Goal: Obtain resource: Download file/media

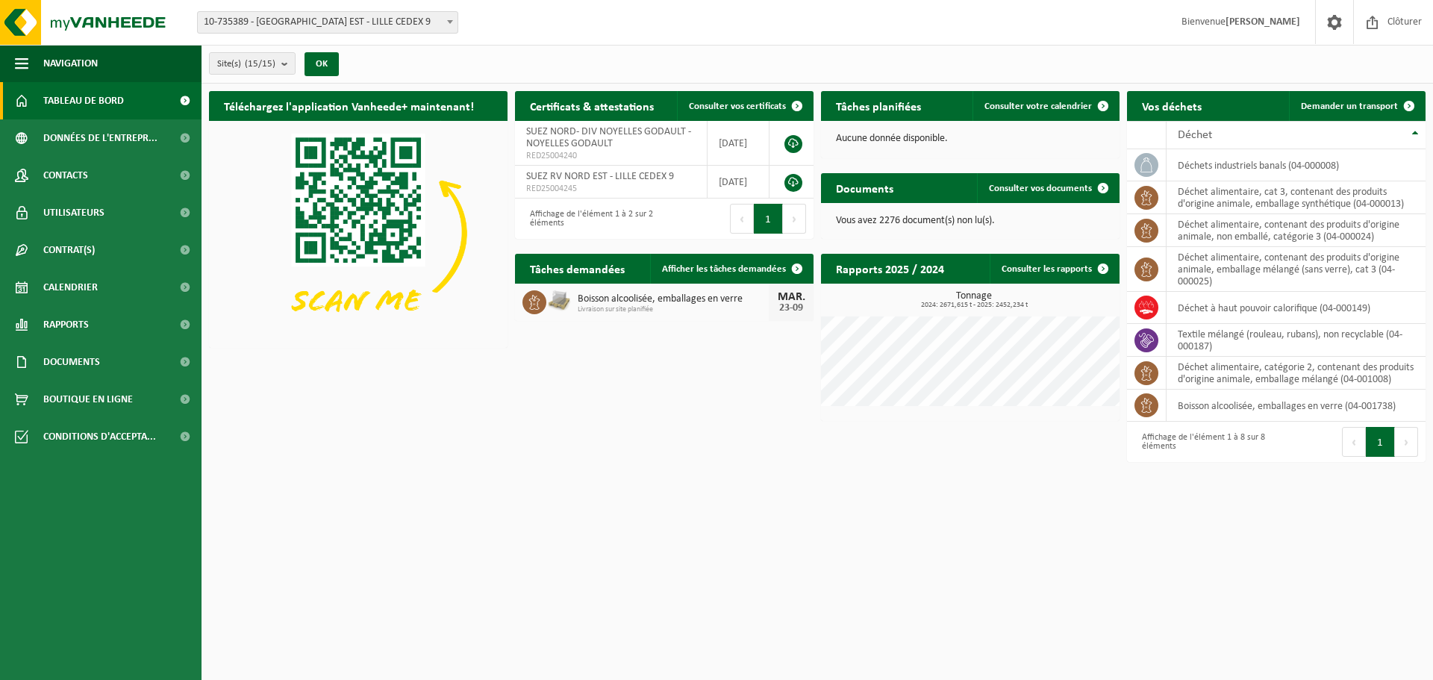
click at [869, 12] on div "Site: 10-735389 - [GEOGRAPHIC_DATA] EST - [GEOGRAPHIC_DATA] CEDEX 9 10-964378 -…" at bounding box center [716, 23] width 1433 height 46
click at [116, 363] on link "Documents" at bounding box center [100, 361] width 201 height 37
drag, startPoint x: 103, startPoint y: 428, endPoint x: 172, endPoint y: 419, distance: 69.2
click at [102, 428] on link "Documents" at bounding box center [101, 430] width 194 height 28
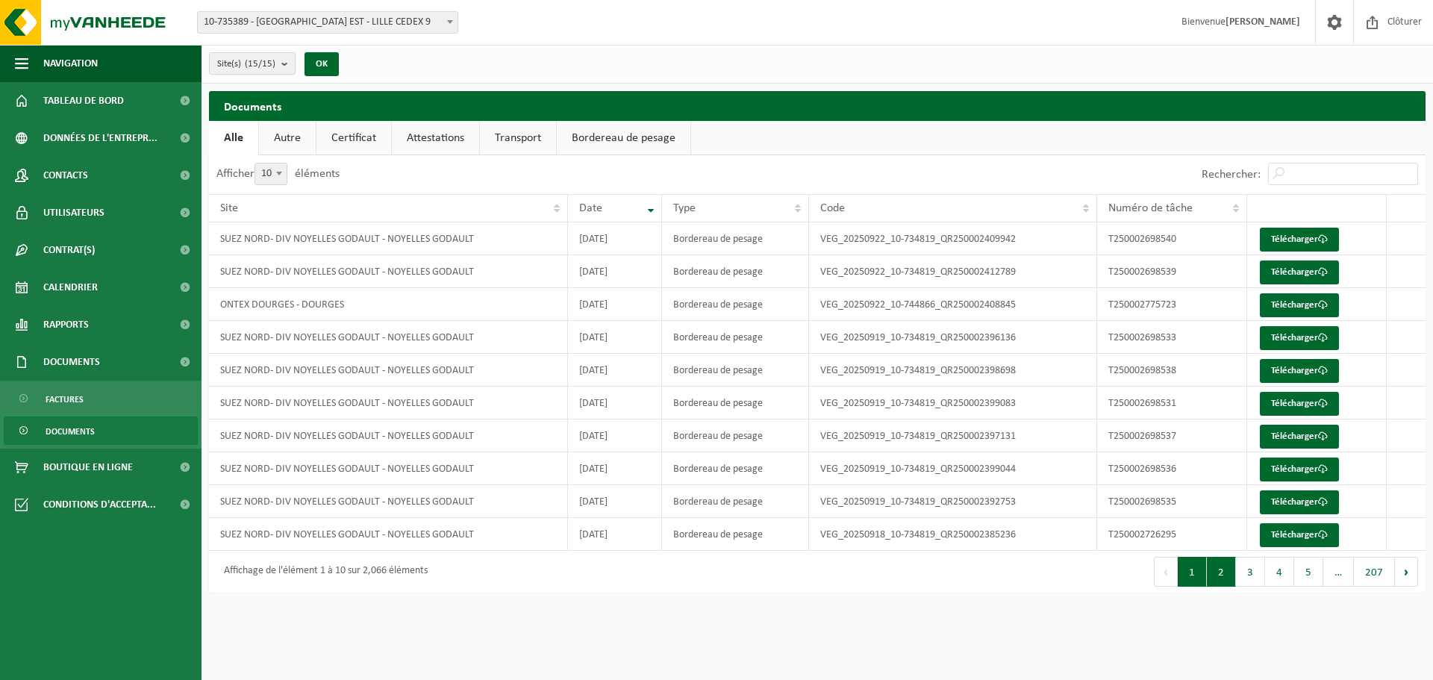
click at [1224, 577] on button "2" at bounding box center [1221, 572] width 29 height 30
click at [1245, 573] on button "3" at bounding box center [1250, 572] width 29 height 30
click at [1270, 571] on button "4" at bounding box center [1279, 572] width 29 height 30
click at [1301, 575] on button "5" at bounding box center [1308, 572] width 29 height 30
click at [1408, 569] on button "Suivant" at bounding box center [1406, 572] width 23 height 30
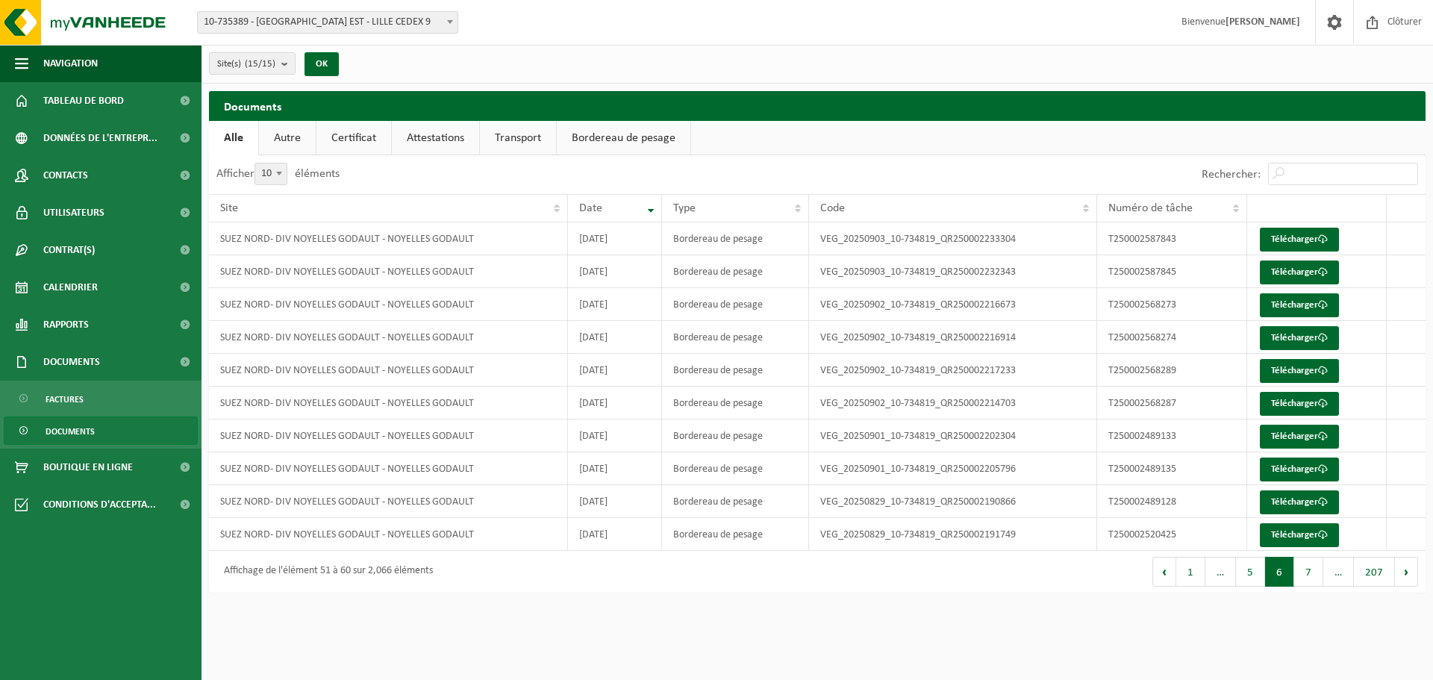
click at [1408, 568] on button "Suivant" at bounding box center [1406, 572] width 23 height 30
click at [1409, 568] on button "Suivant" at bounding box center [1406, 572] width 23 height 30
click at [1249, 566] on button "7" at bounding box center [1250, 572] width 29 height 30
click at [1312, 438] on link "Télécharger" at bounding box center [1299, 437] width 79 height 24
click at [1304, 464] on link "Télécharger" at bounding box center [1299, 469] width 79 height 24
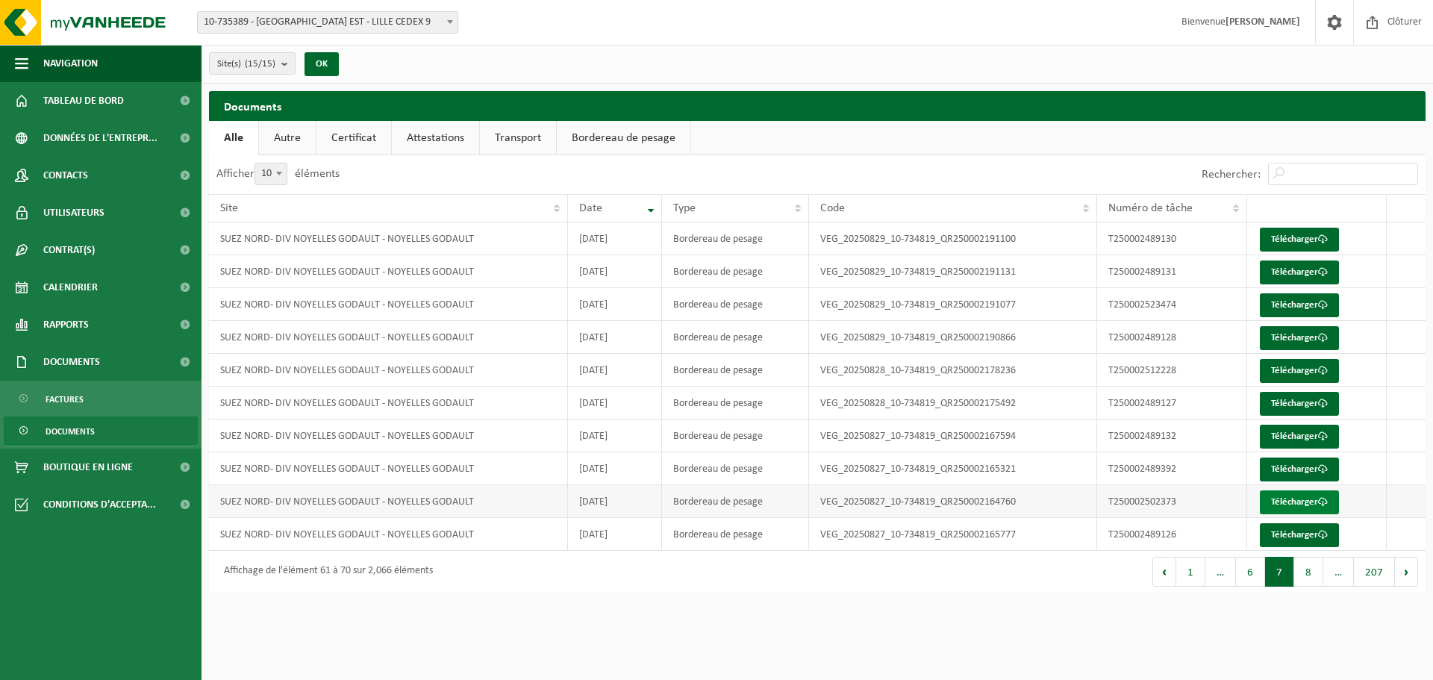
click at [1312, 496] on link "Télécharger" at bounding box center [1299, 502] width 79 height 24
click at [1301, 531] on link "Télécharger" at bounding box center [1299, 535] width 79 height 24
click at [1311, 575] on button "8" at bounding box center [1308, 572] width 29 height 30
click at [1307, 237] on link "Télécharger" at bounding box center [1299, 240] width 79 height 24
click at [1301, 272] on link "Télécharger" at bounding box center [1299, 272] width 79 height 24
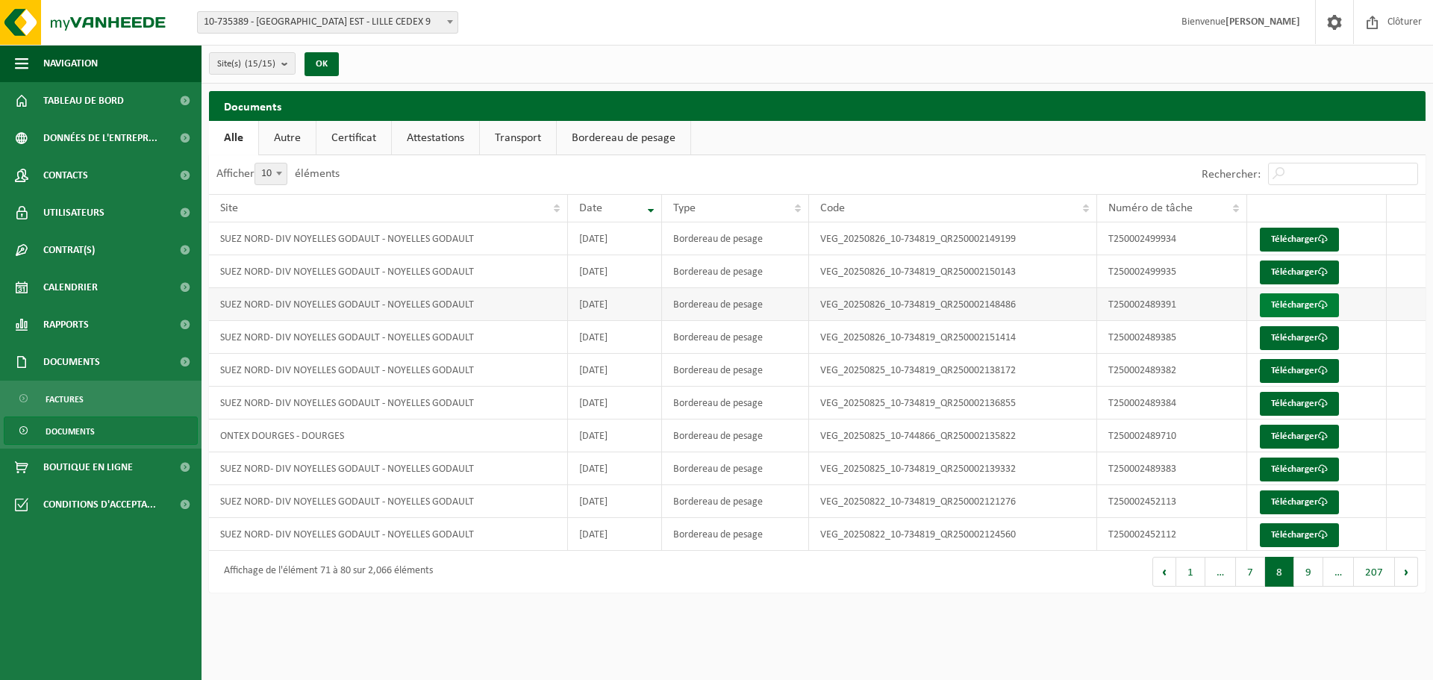
click at [1301, 300] on link "Télécharger" at bounding box center [1299, 305] width 79 height 24
click at [1301, 334] on link "Télécharger" at bounding box center [1299, 338] width 79 height 24
click at [1258, 576] on button "7" at bounding box center [1250, 572] width 29 height 30
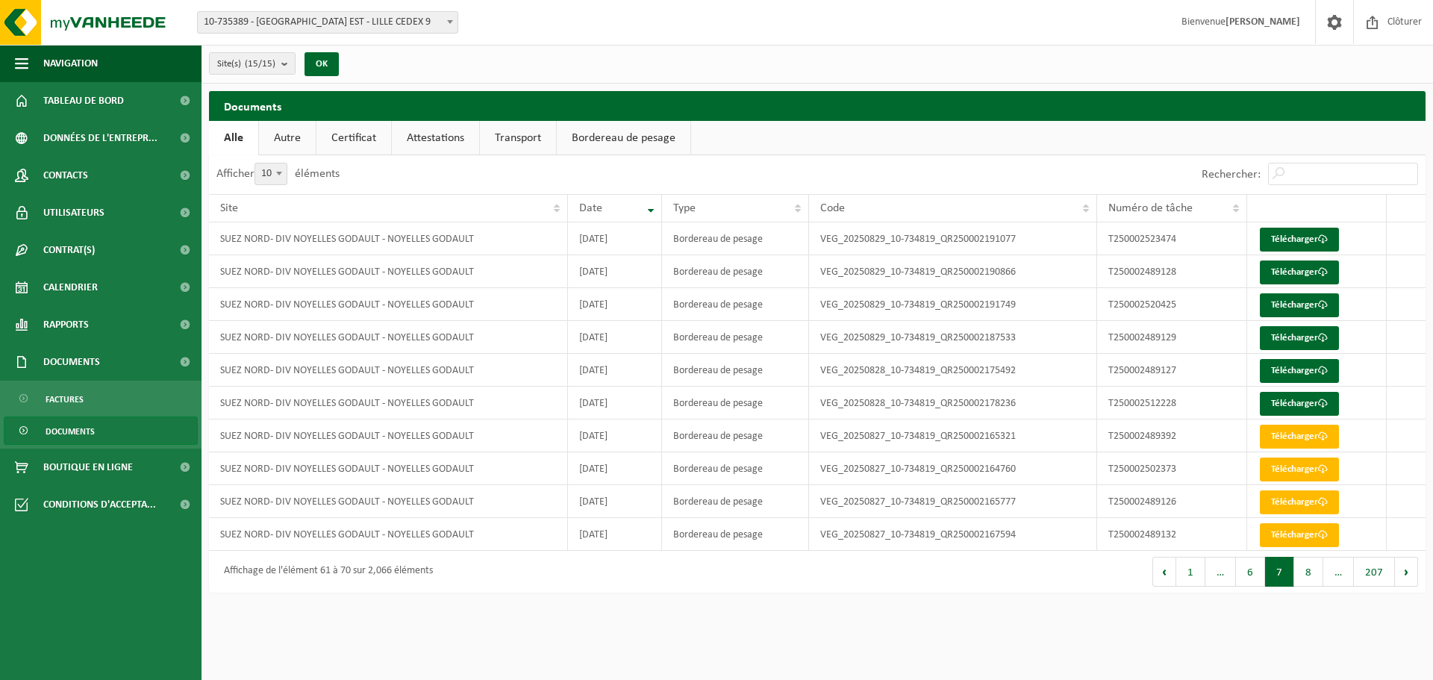
click at [666, 612] on html "Site: 10-735389 - SUEZ RV NORD EST - LILLE CEDEX 9 10-964378 - CHANITER BREBIER…" at bounding box center [716, 340] width 1433 height 680
click at [874, 592] on div "Documents Patientez Le téléchargement est un peu long en raison de la grande qu…" at bounding box center [816, 345] width 1231 height 509
click at [359, 125] on link "Certificat" at bounding box center [353, 138] width 75 height 34
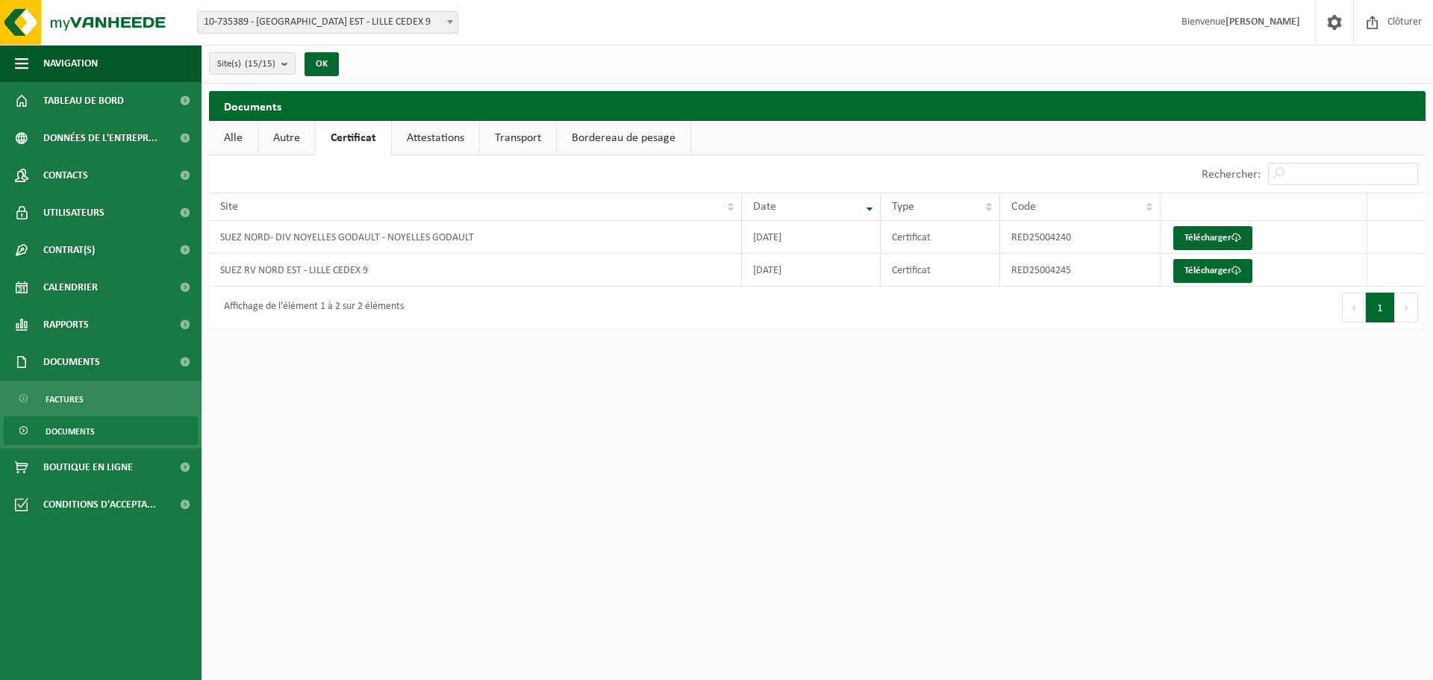
click at [307, 133] on link "Autre" at bounding box center [286, 138] width 57 height 34
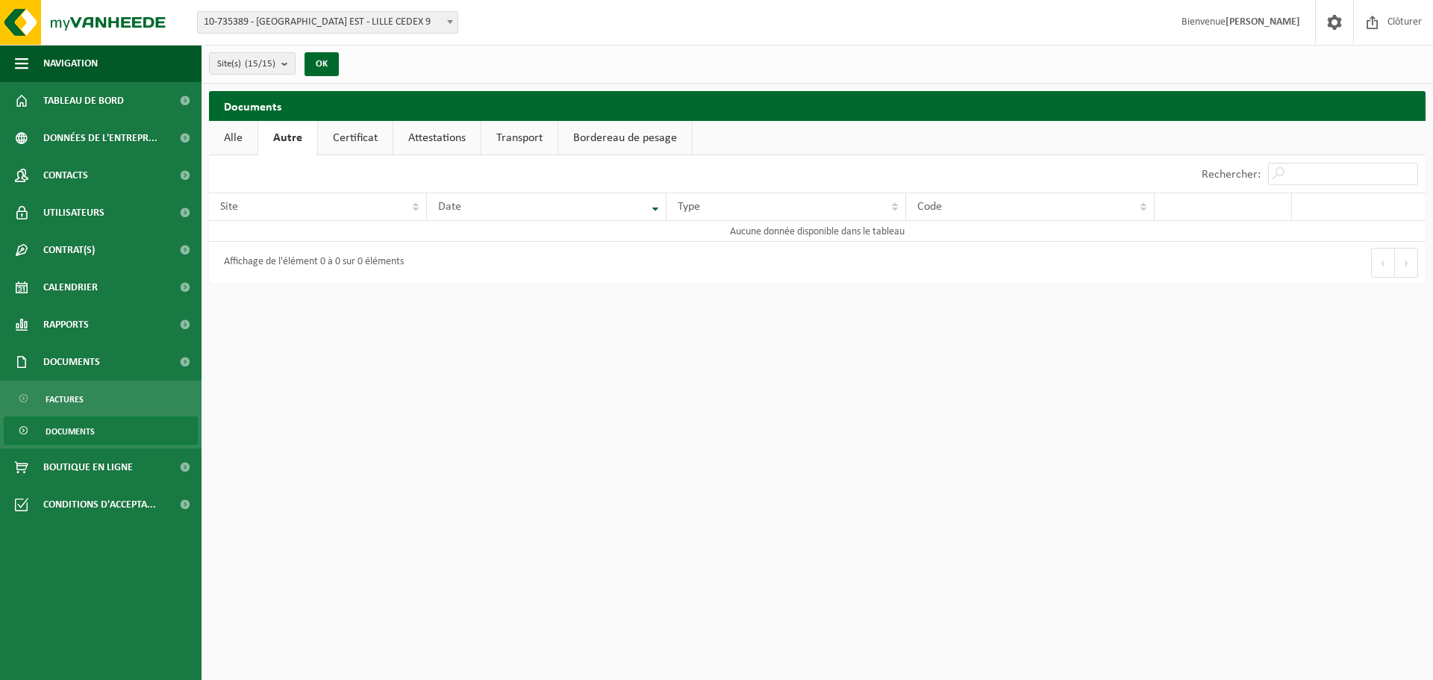
click at [235, 142] on link "Alle" at bounding box center [233, 138] width 48 height 34
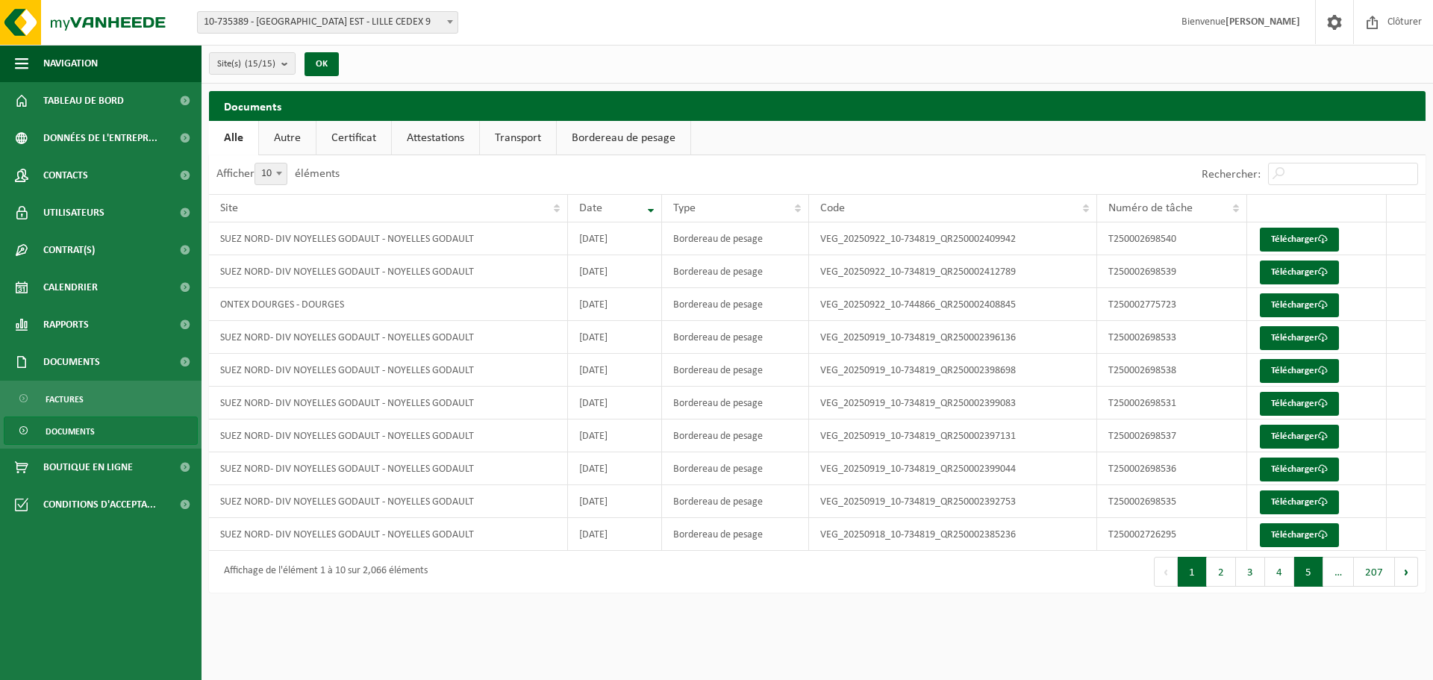
click at [1314, 578] on button "5" at bounding box center [1308, 572] width 29 height 30
click at [1301, 579] on button "6" at bounding box center [1308, 572] width 29 height 30
click at [1312, 578] on button "7" at bounding box center [1308, 572] width 29 height 30
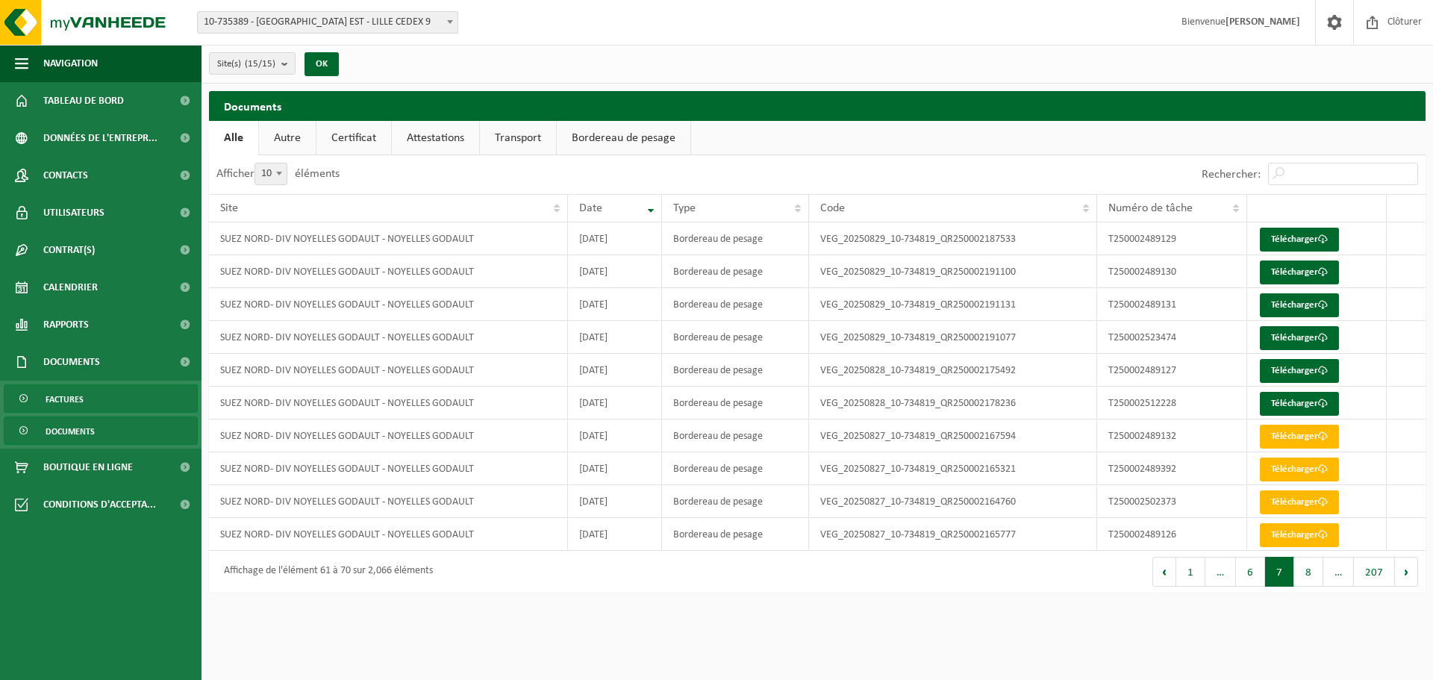
click at [69, 401] on span "Factures" at bounding box center [65, 399] width 38 height 28
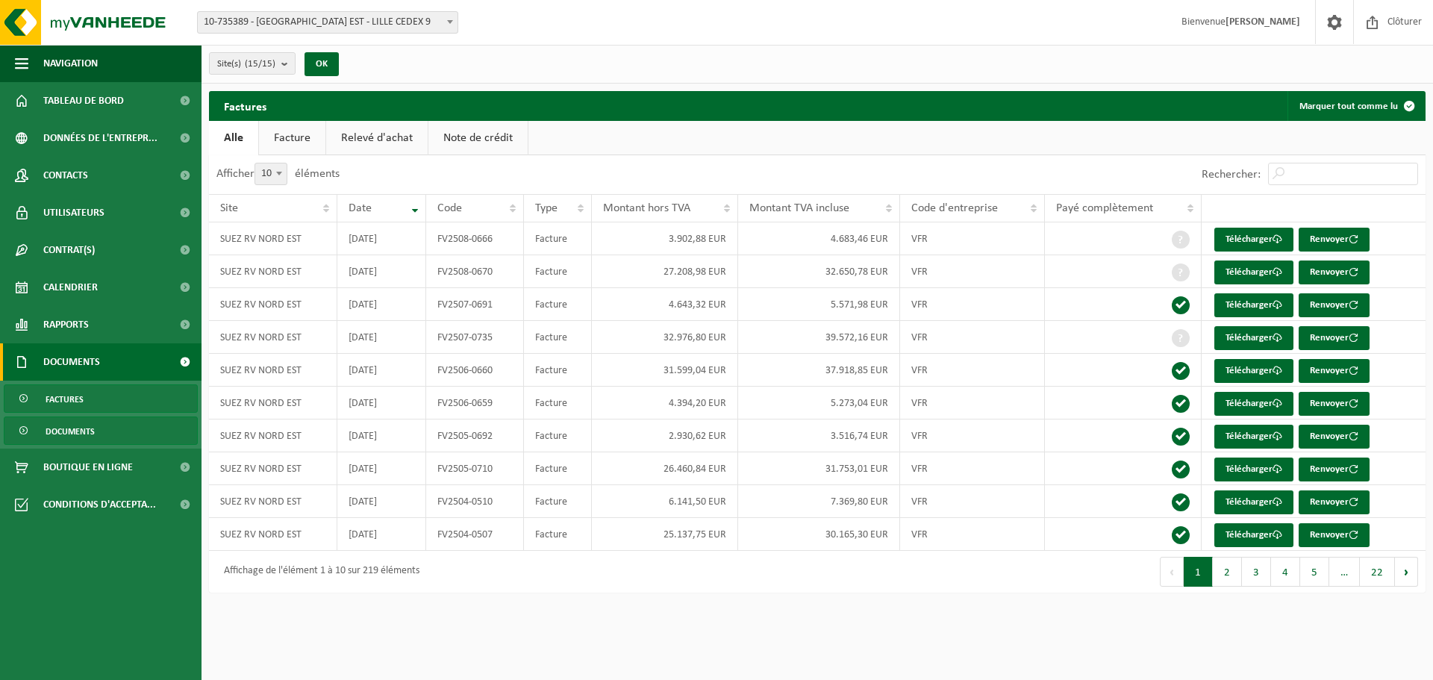
click at [89, 434] on span "Documents" at bounding box center [70, 431] width 49 height 28
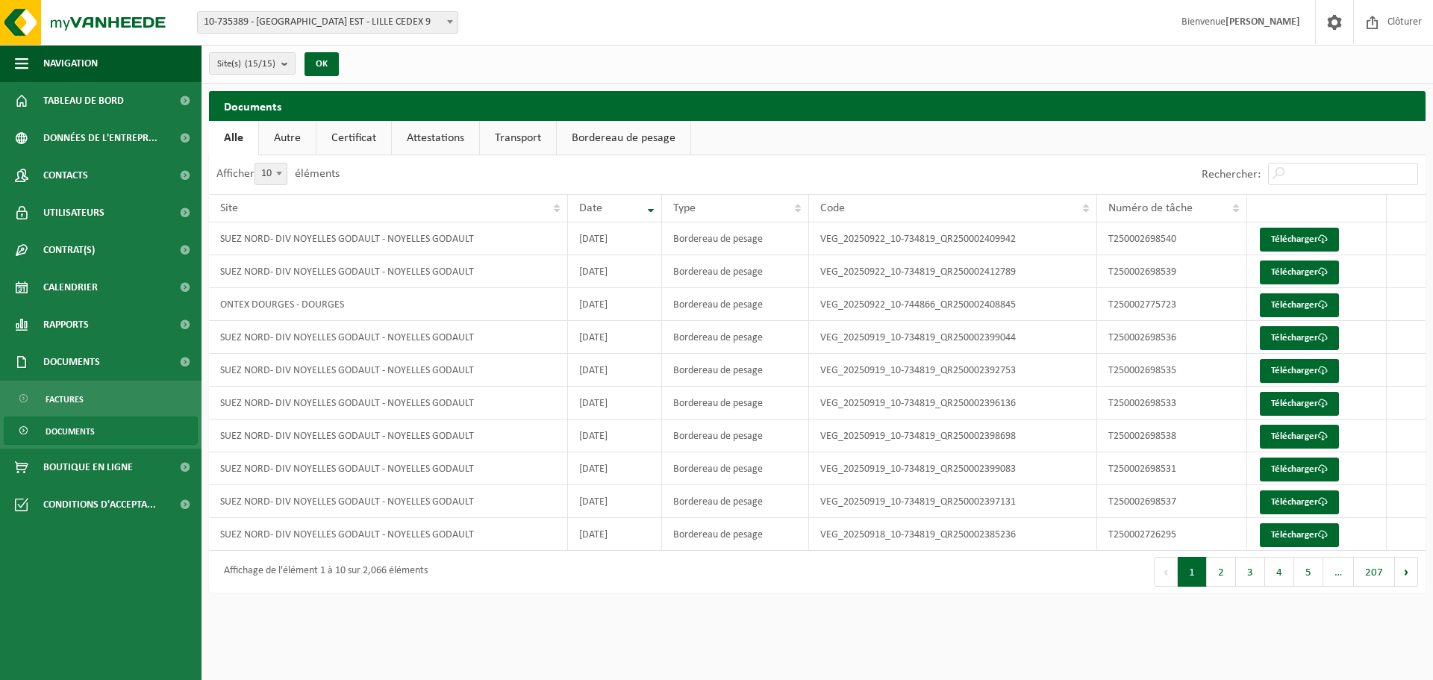
click at [370, 136] on link "Certificat" at bounding box center [353, 138] width 75 height 34
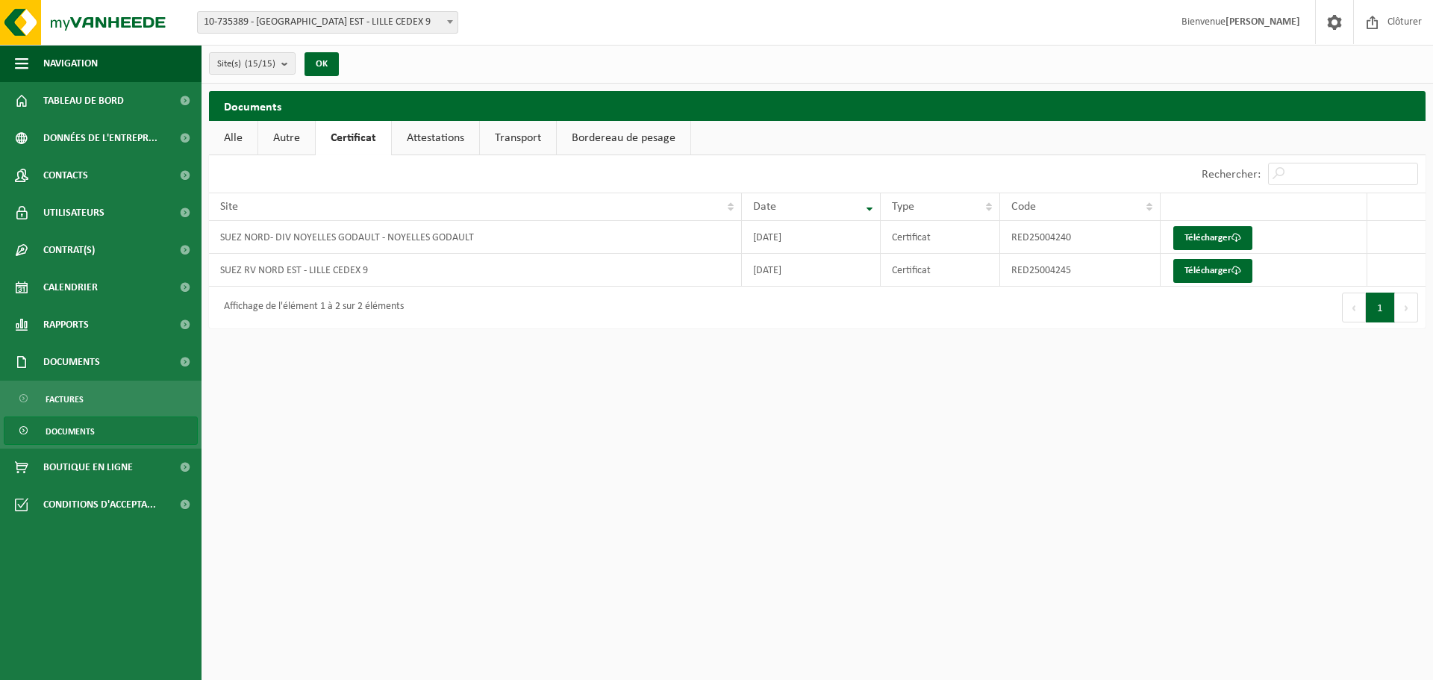
click at [431, 131] on link "Attestations" at bounding box center [435, 138] width 87 height 34
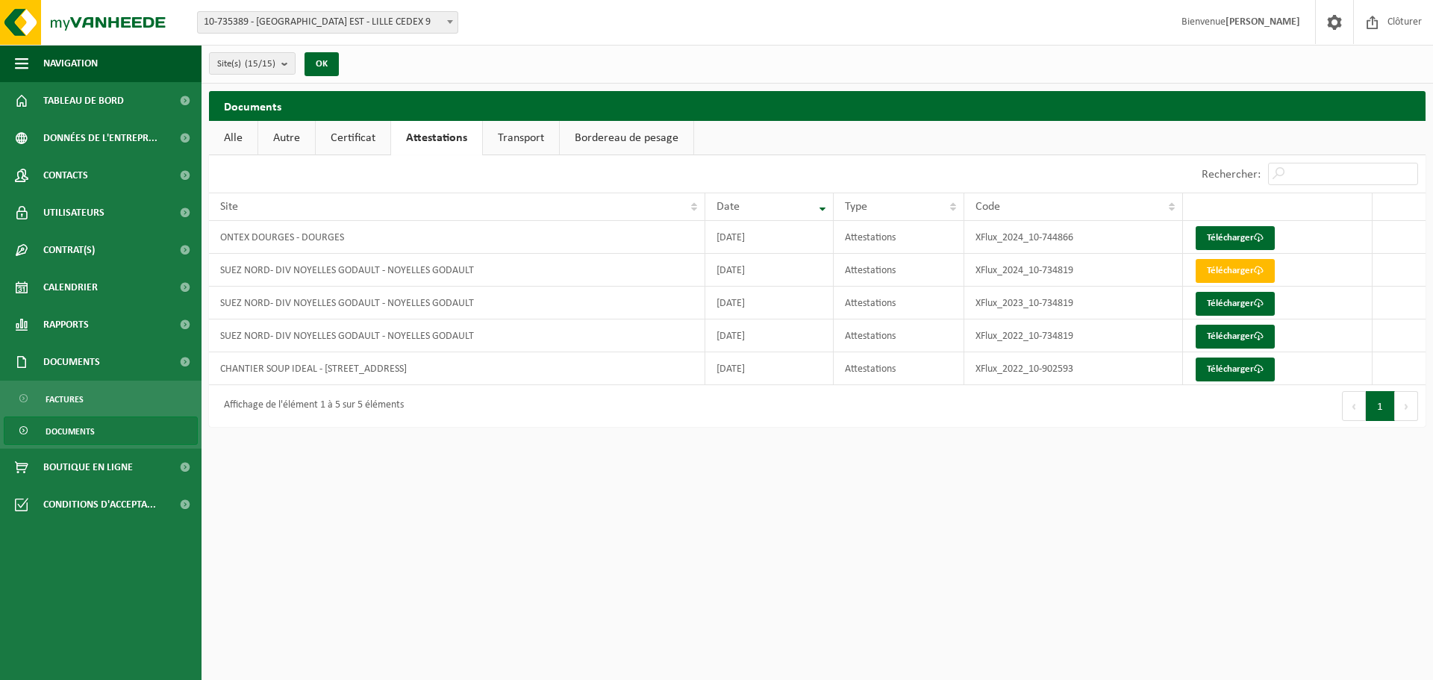
click at [520, 134] on link "Transport" at bounding box center [521, 138] width 76 height 34
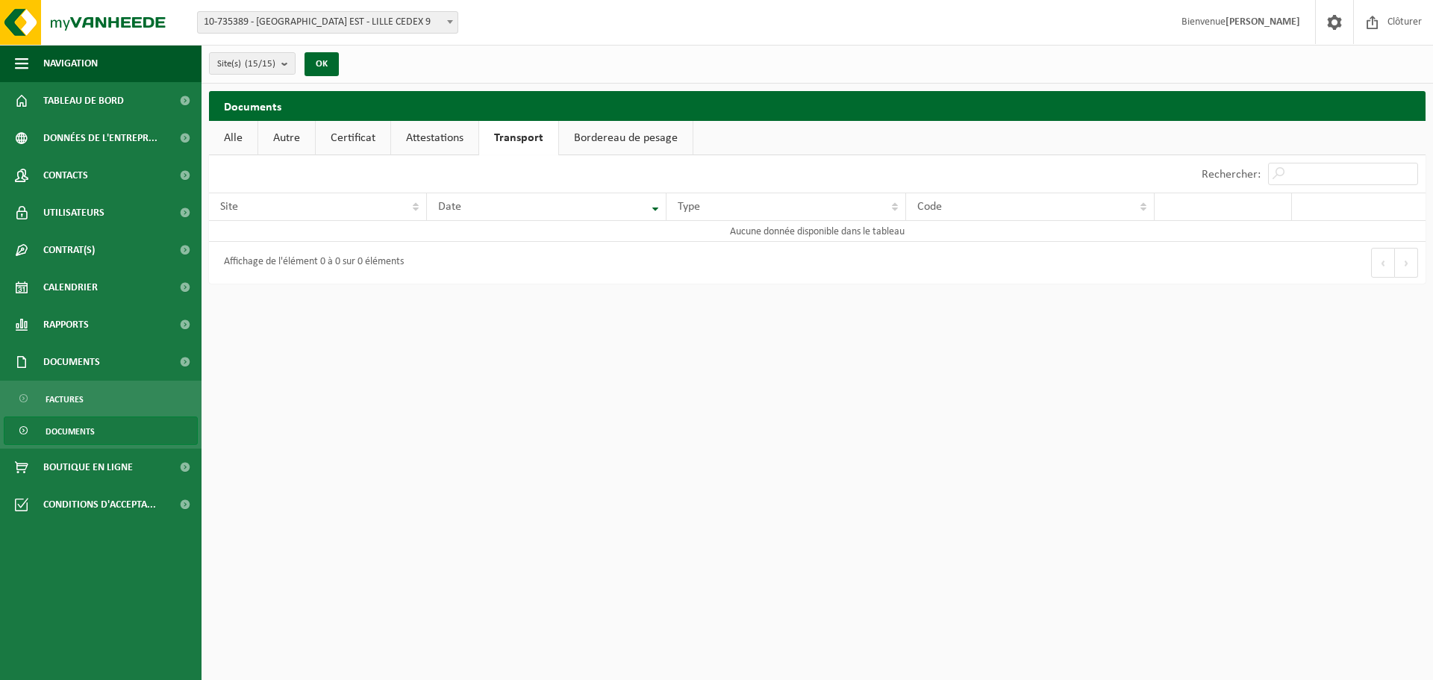
click at [655, 145] on link "Bordereau de pesage" at bounding box center [626, 138] width 134 height 34
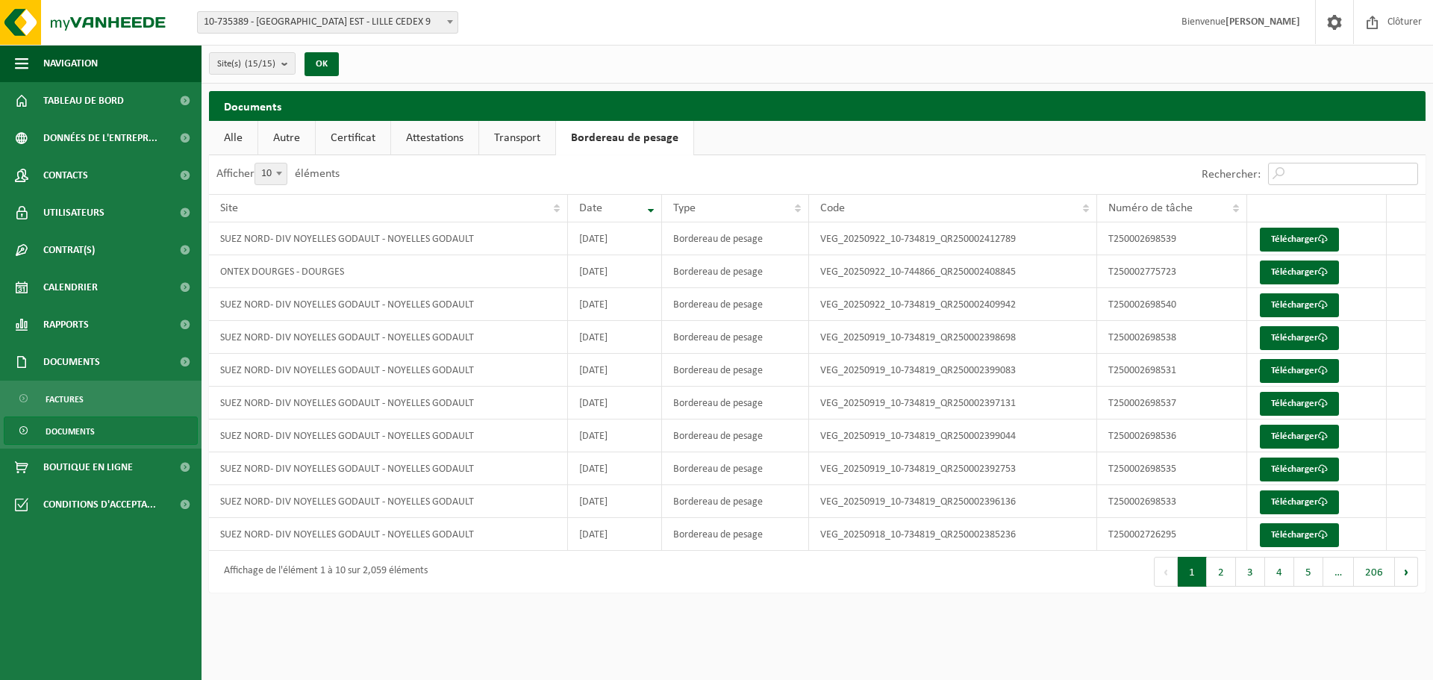
click at [1309, 176] on input "Rechercher:" at bounding box center [1343, 174] width 150 height 22
click at [1414, 572] on button "Suivant" at bounding box center [1406, 572] width 23 height 30
click at [1406, 573] on button "Suivant" at bounding box center [1406, 572] width 23 height 30
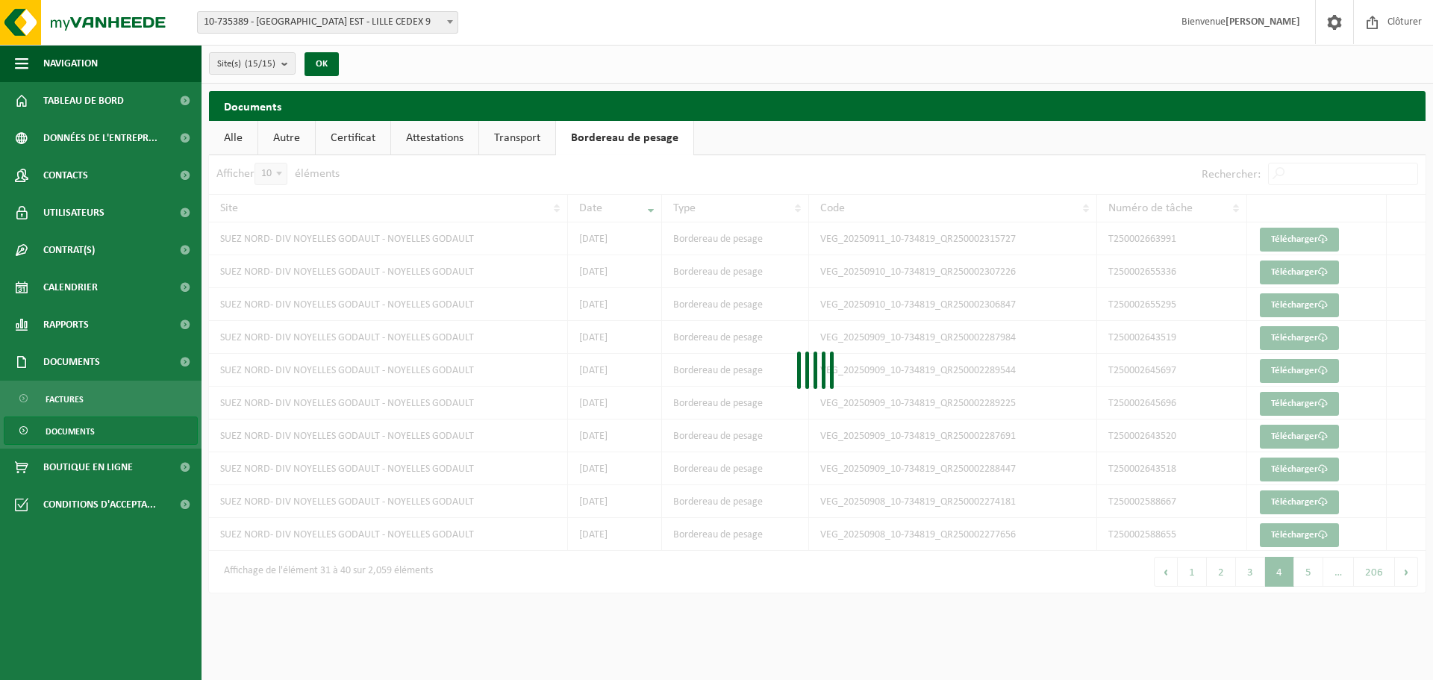
click at [1406, 573] on div "Afficher 10 25 50 100 10 éléments Rechercher: Site Date Type Code Numéro de tâc…" at bounding box center [817, 373] width 1216 height 437
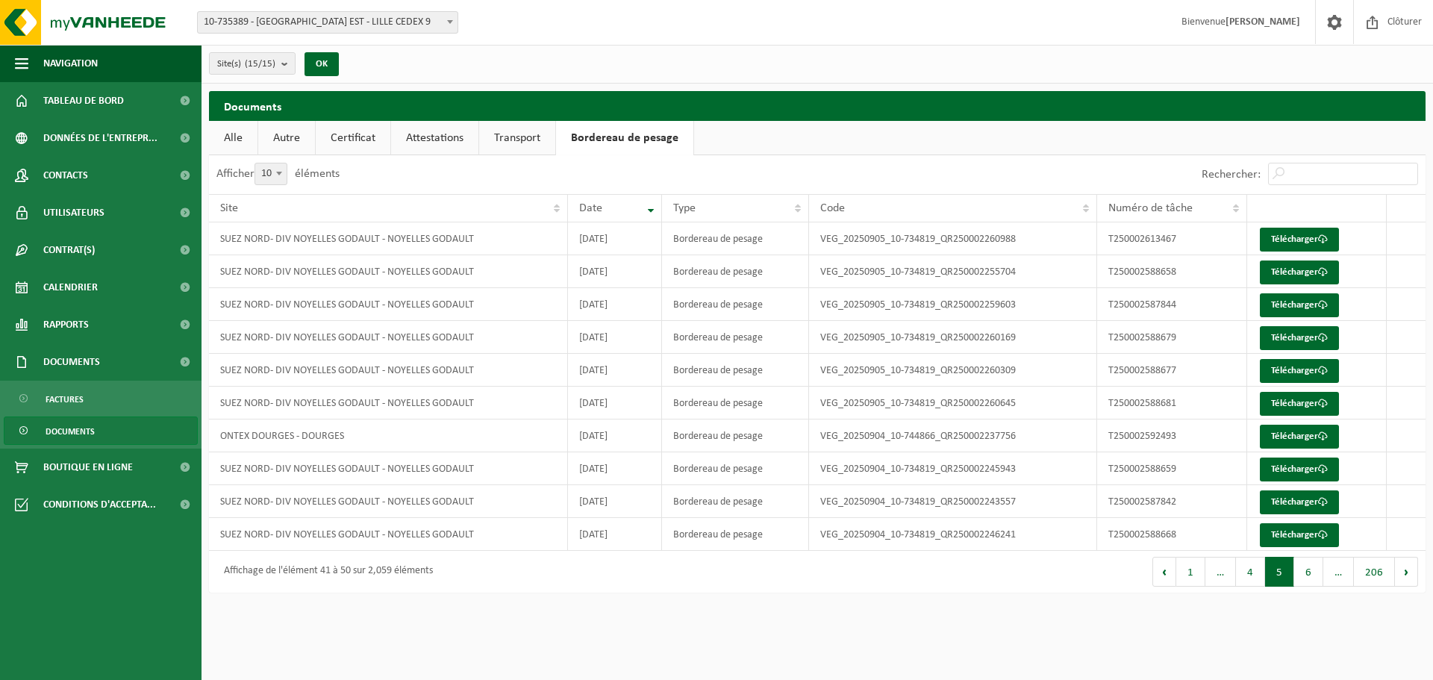
click at [1406, 573] on button "Suivant" at bounding box center [1406, 572] width 23 height 30
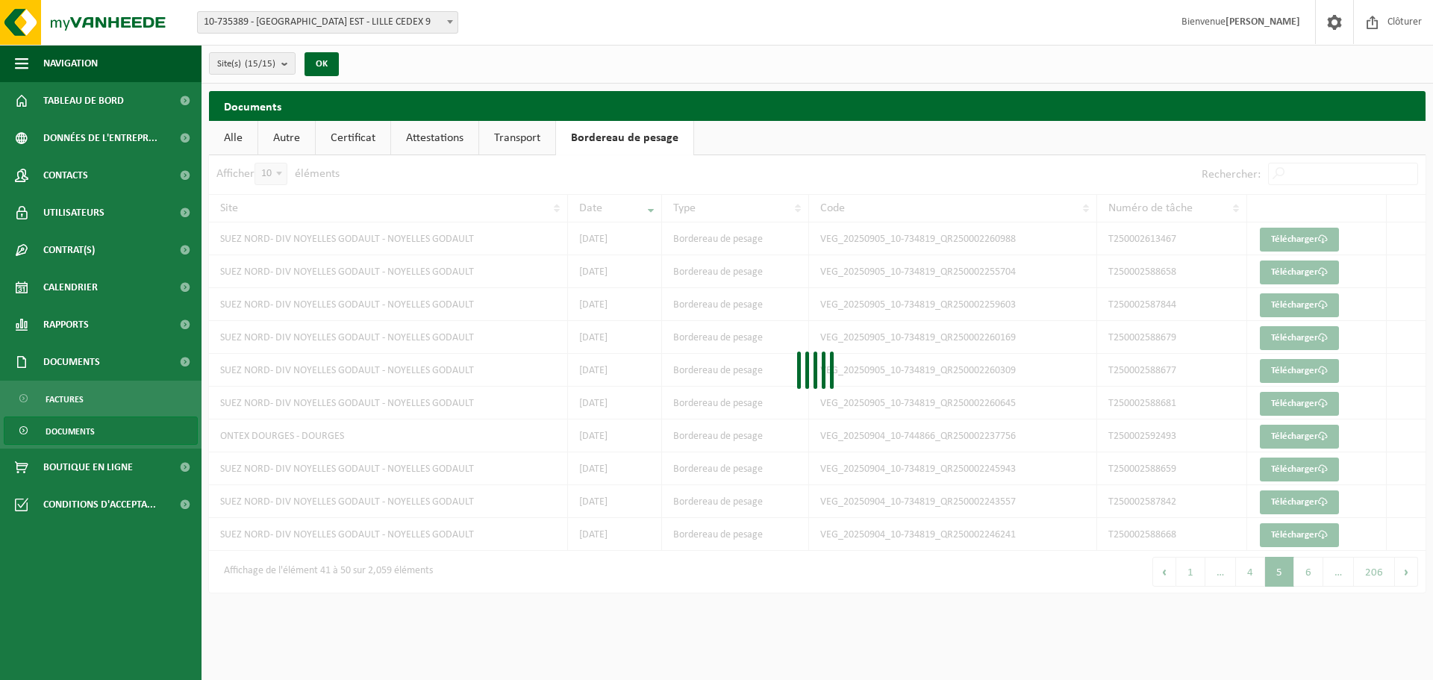
click at [1406, 573] on div at bounding box center [817, 373] width 1216 height 437
click at [1406, 573] on div "Afficher 10 25 50 100 10 éléments Rechercher: Site Date Type Code Numéro de tâc…" at bounding box center [817, 373] width 1216 height 437
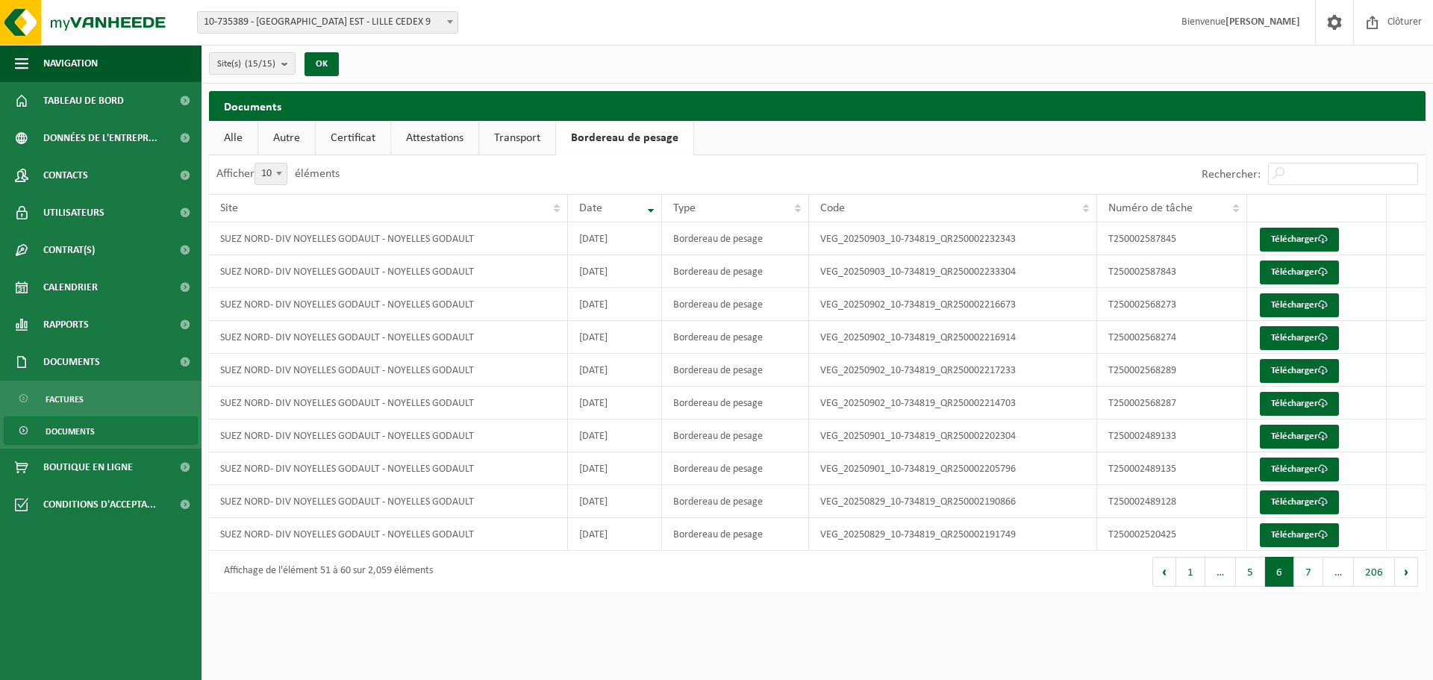
click at [1406, 573] on button "Suivant" at bounding box center [1406, 572] width 23 height 30
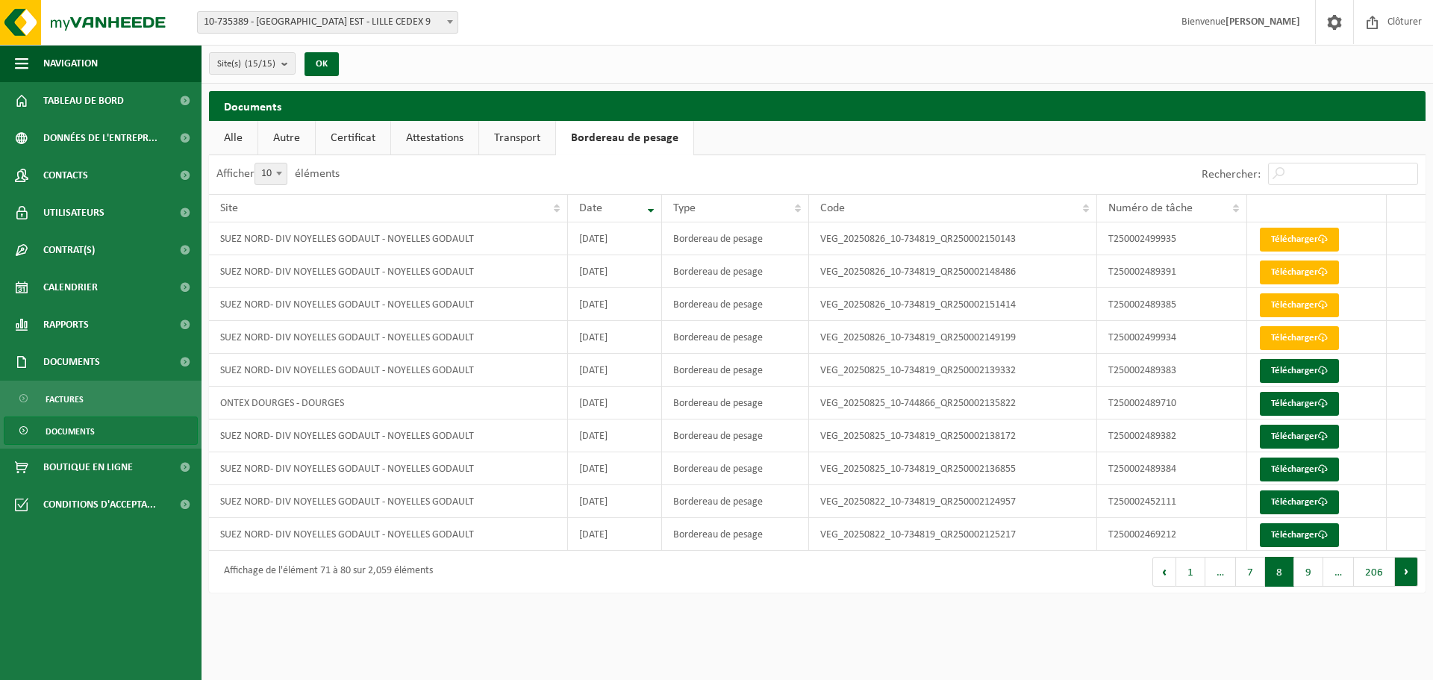
click at [1403, 571] on button "Suivant" at bounding box center [1406, 572] width 23 height 30
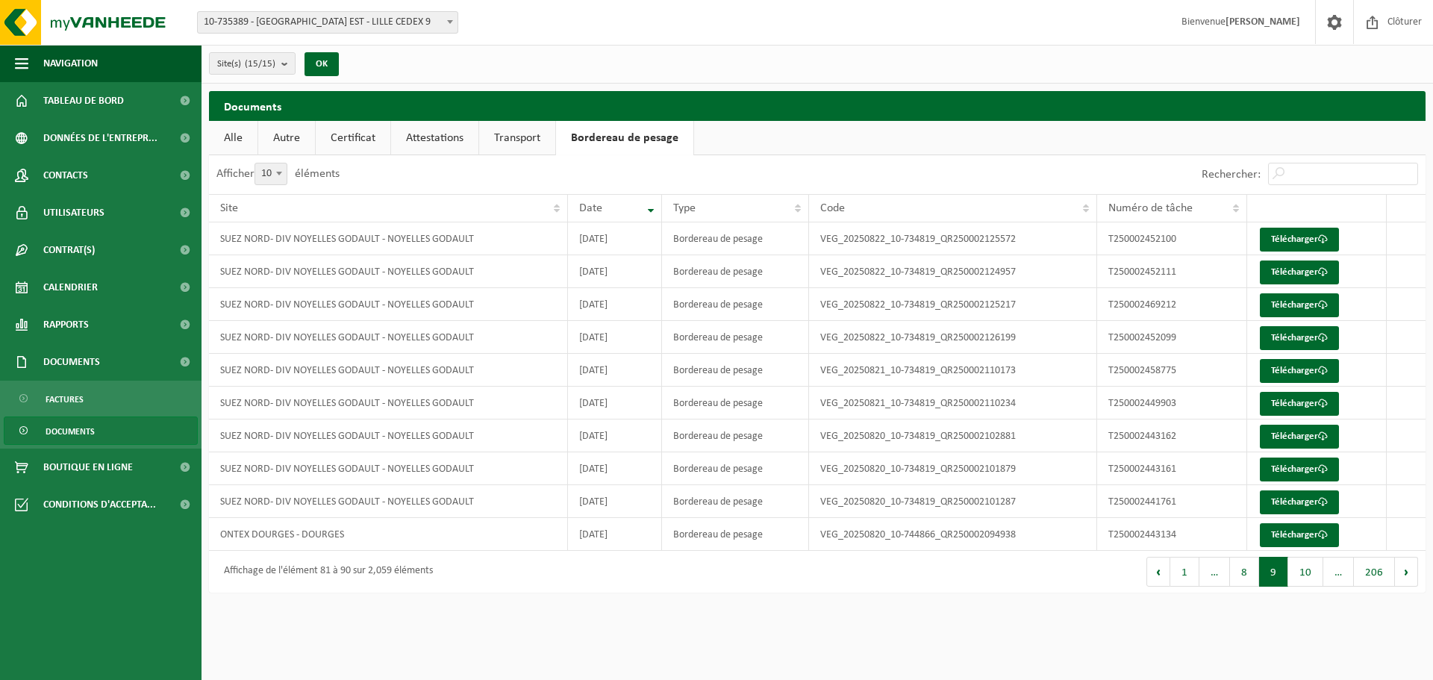
drag, startPoint x: 1403, startPoint y: 571, endPoint x: 1075, endPoint y: 583, distance: 327.8
click at [1075, 583] on div "Premier Précédent 1 … 8 9 10 … 206 Suivant Dernier" at bounding box center [1121, 572] width 608 height 42
click at [1315, 178] on input "Rechercher:" at bounding box center [1343, 174] width 150 height 22
click at [1307, 567] on button "10" at bounding box center [1305, 572] width 35 height 30
click at [1307, 567] on button "11" at bounding box center [1305, 572] width 35 height 30
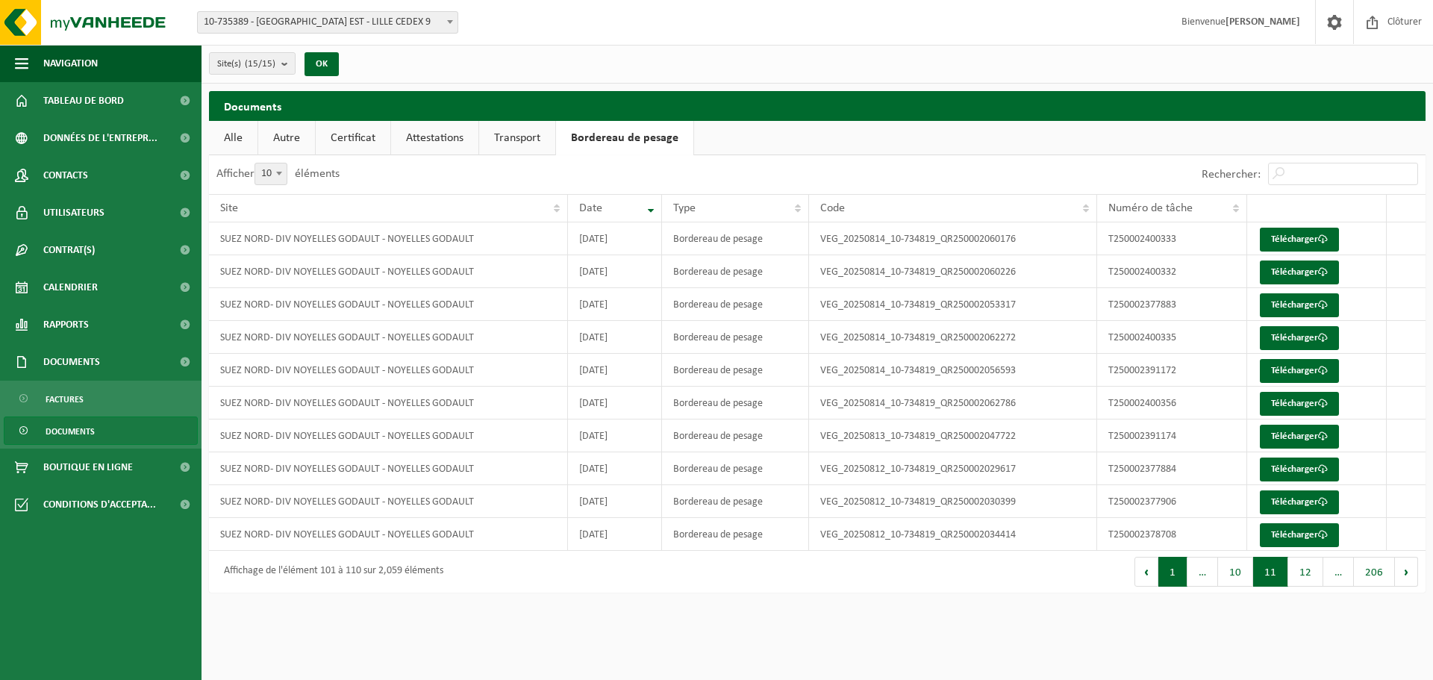
click at [1160, 568] on button "1" at bounding box center [1172, 572] width 29 height 30
click at [1144, 568] on div "Premier Précédent 1 2 3 4 5 … 206 Suivant Dernier" at bounding box center [1121, 572] width 608 height 42
click at [1399, 572] on button "Suivant" at bounding box center [1406, 572] width 23 height 30
click at [1407, 573] on button "Suivant" at bounding box center [1406, 572] width 23 height 30
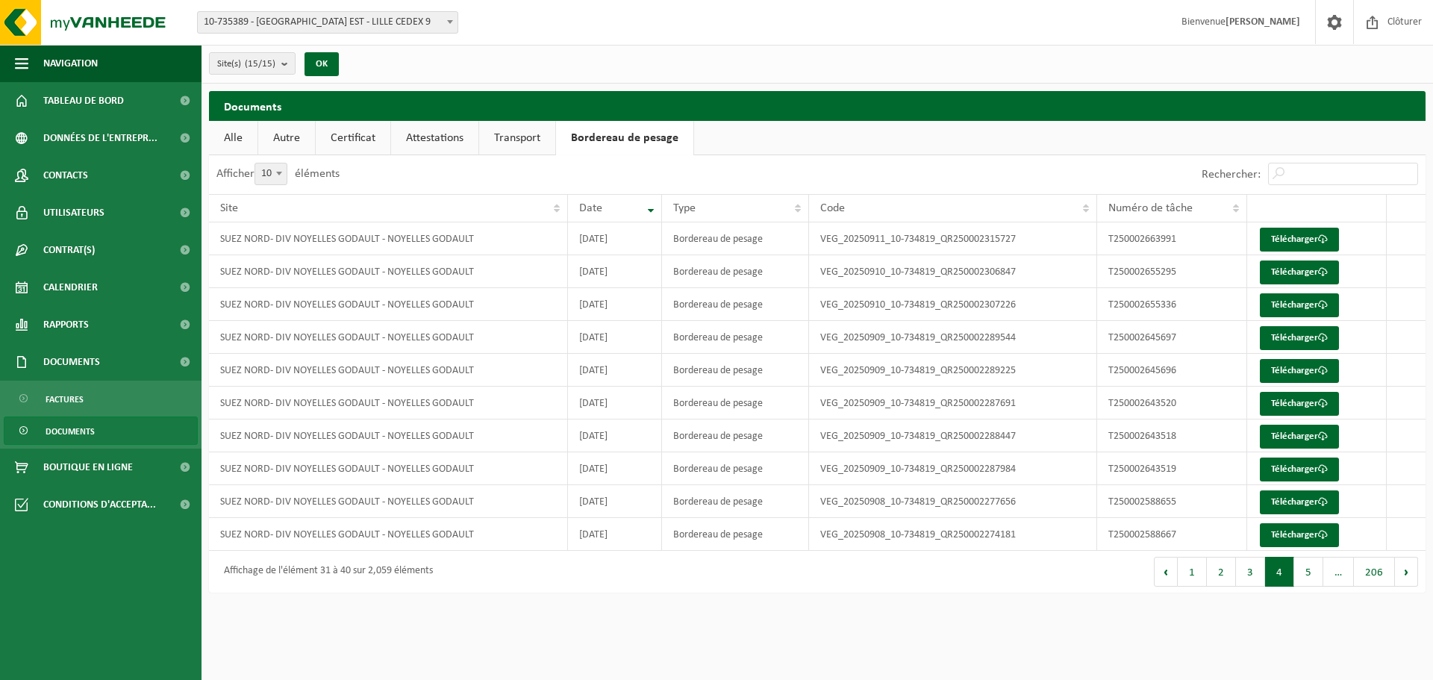
click at [1407, 573] on button "Suivant" at bounding box center [1406, 572] width 23 height 30
click at [1292, 175] on input "Rechercher:" at bounding box center [1343, 174] width 150 height 22
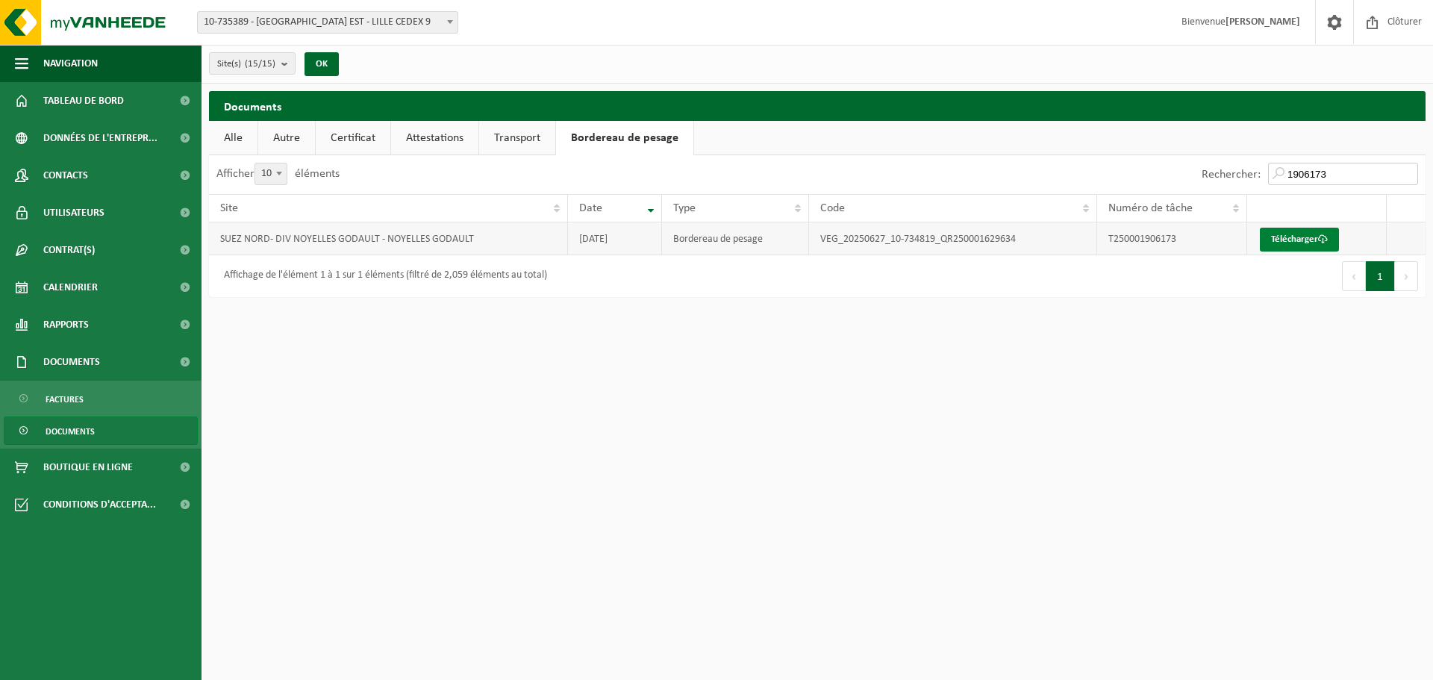
type input "1906173"
click at [1295, 240] on link "Télécharger" at bounding box center [1299, 240] width 79 height 24
